Goal: Check status

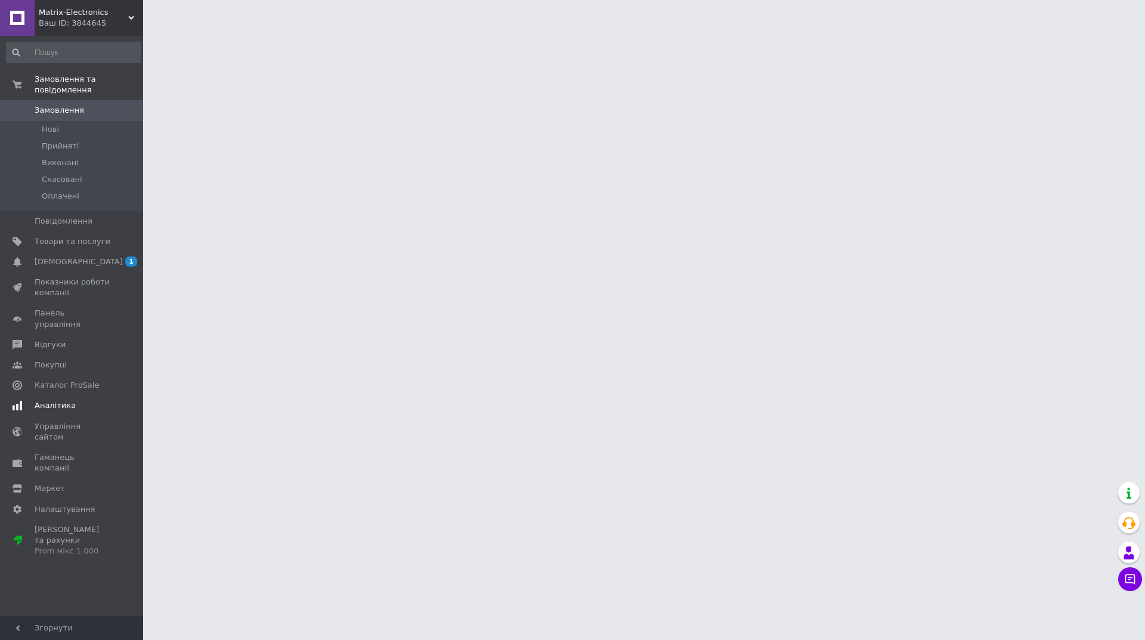
click at [74, 395] on link "Аналітика" at bounding box center [73, 405] width 147 height 20
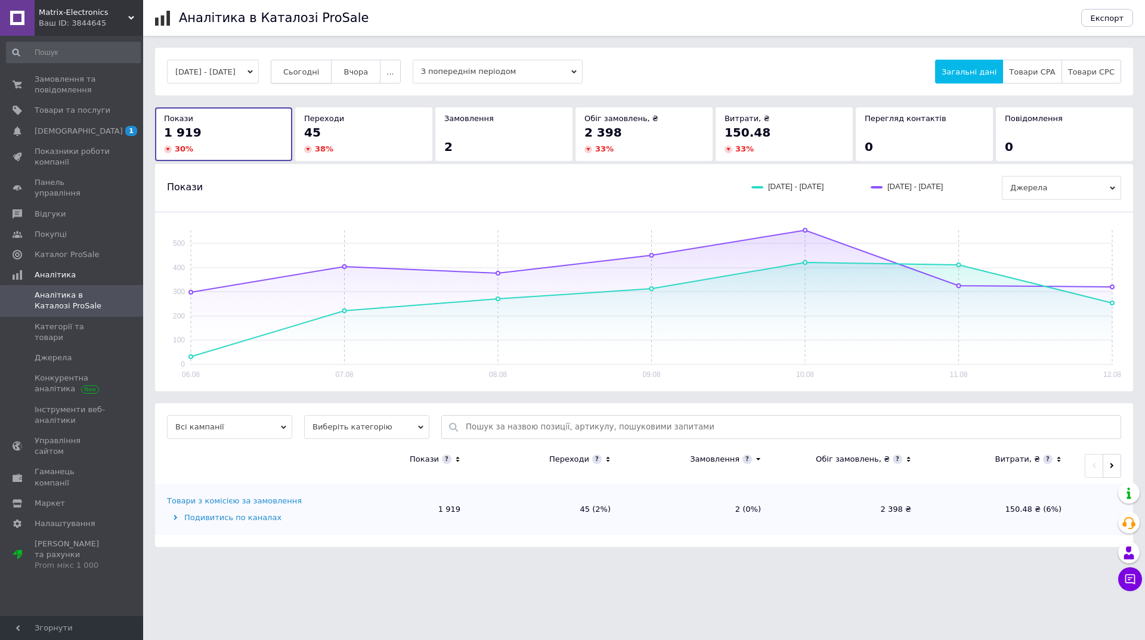
click at [317, 66] on button "Сьогодні" at bounding box center [301, 72] width 61 height 24
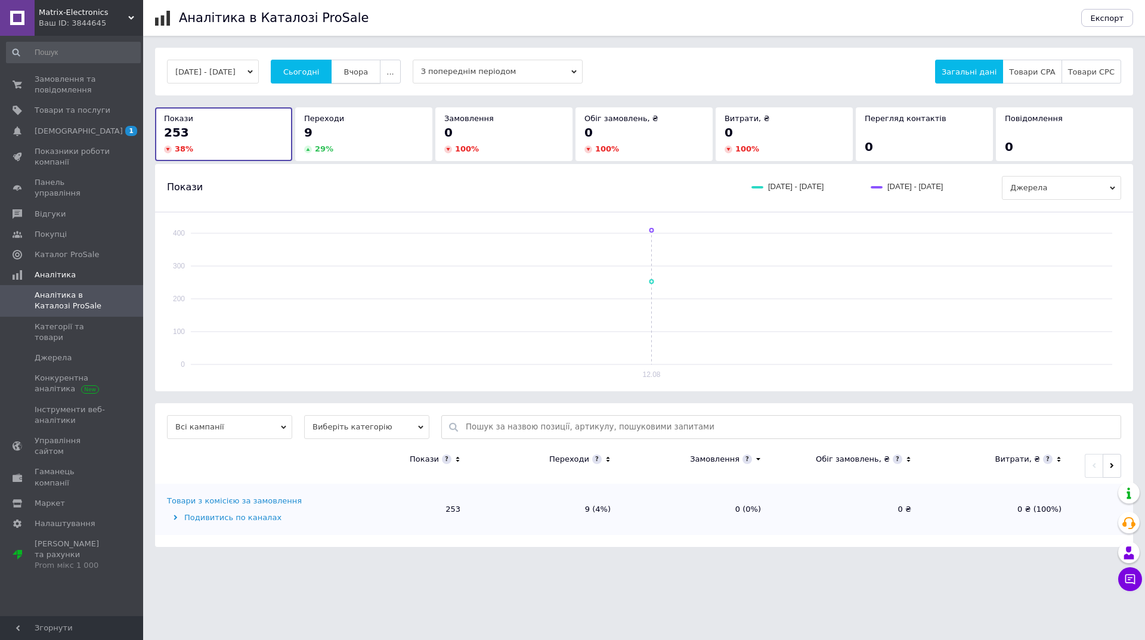
click at [380, 63] on button "Вчора" at bounding box center [356, 72] width 50 height 24
click at [320, 67] on span "Сьогодні" at bounding box center [301, 71] width 36 height 9
